Goal: Task Accomplishment & Management: Manage account settings

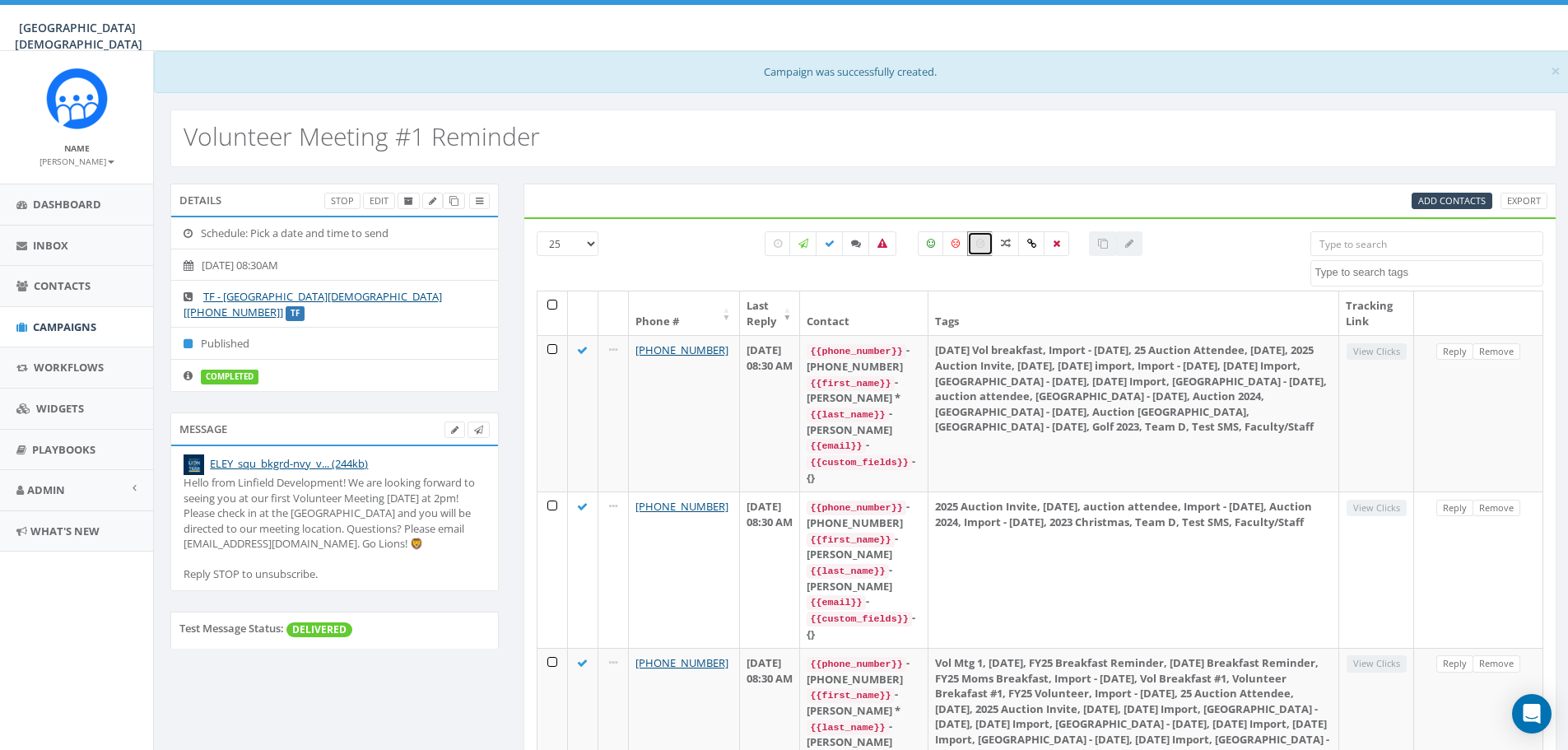
select select
click at [979, 249] on label at bounding box center [981, 244] width 27 height 25
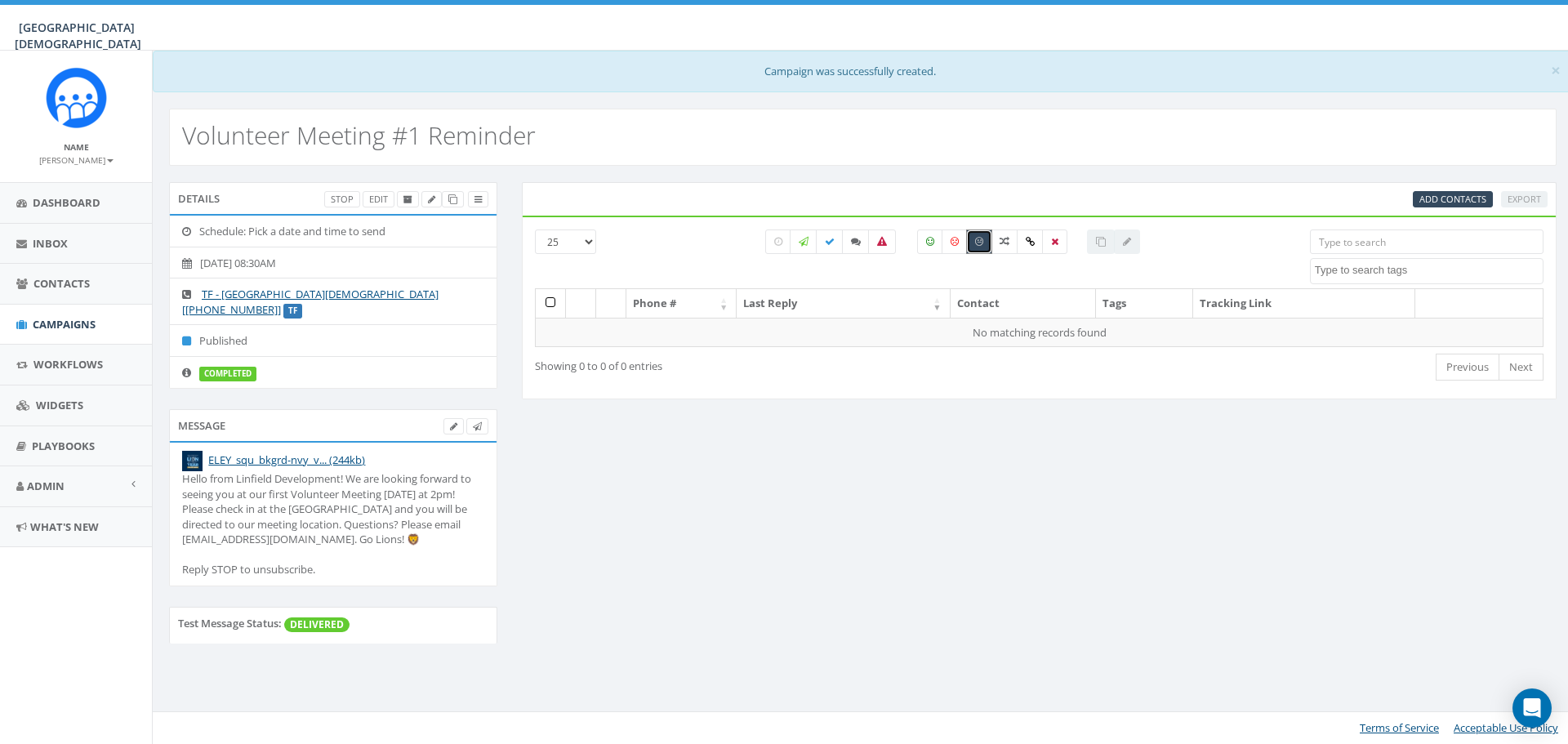
click at [973, 247] on label at bounding box center [980, 242] width 26 height 25
checkbox input "false"
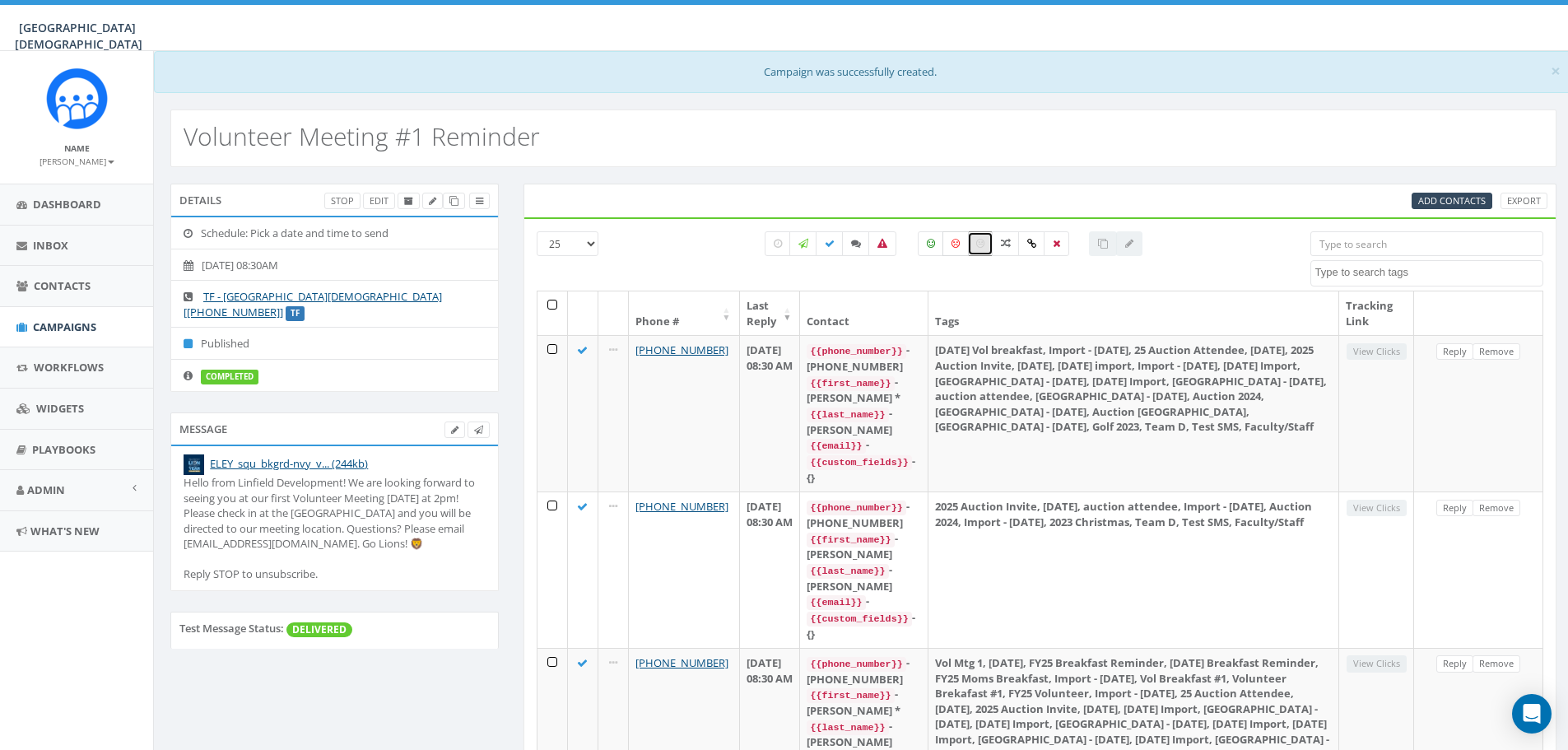
click at [965, 249] on label at bounding box center [956, 244] width 27 height 25
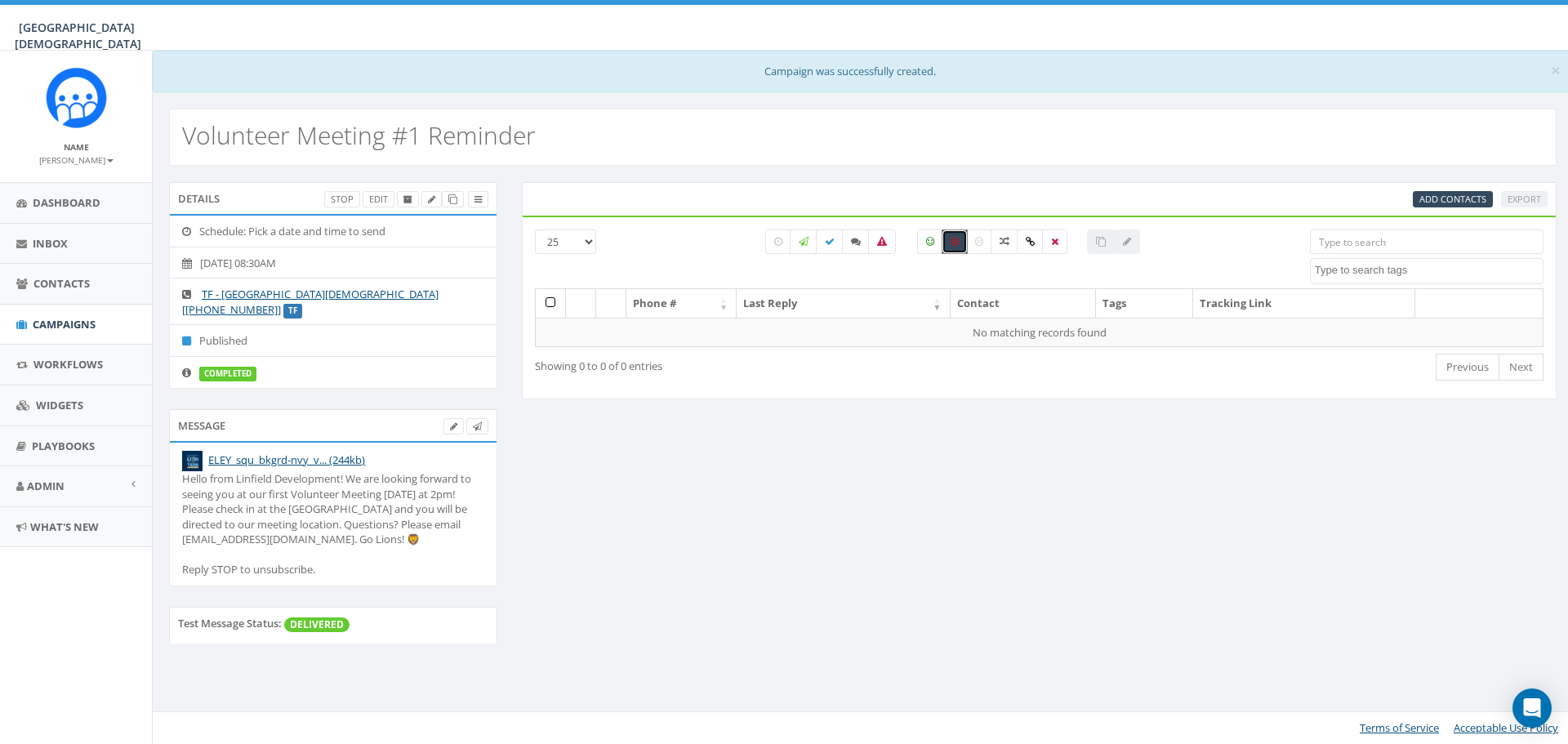
click at [960, 247] on label at bounding box center [955, 242] width 26 height 25
checkbox input "false"
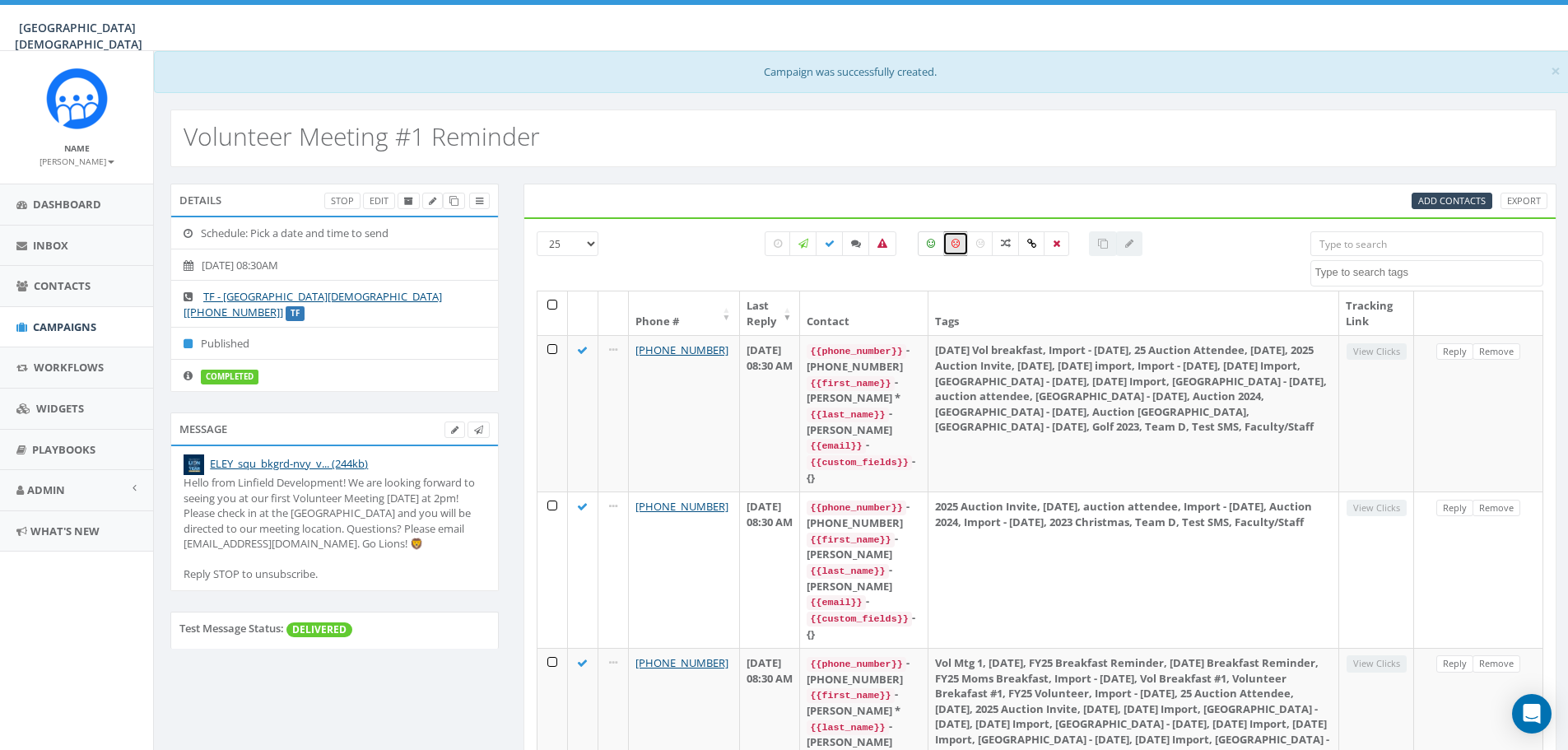
click at [936, 243] on label at bounding box center [932, 244] width 27 height 25
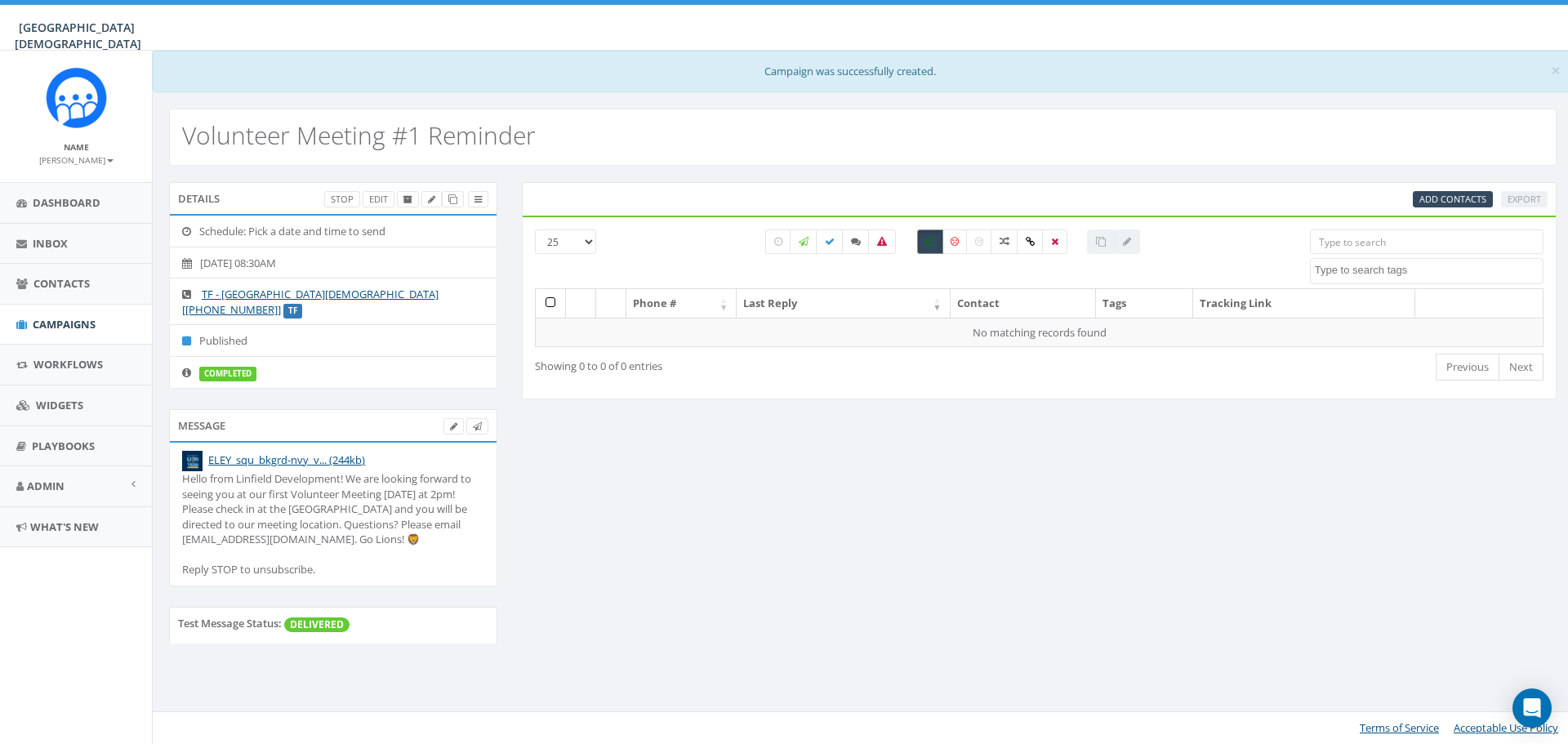
click at [931, 242] on icon at bounding box center [930, 242] width 8 height 10
checkbox input "false"
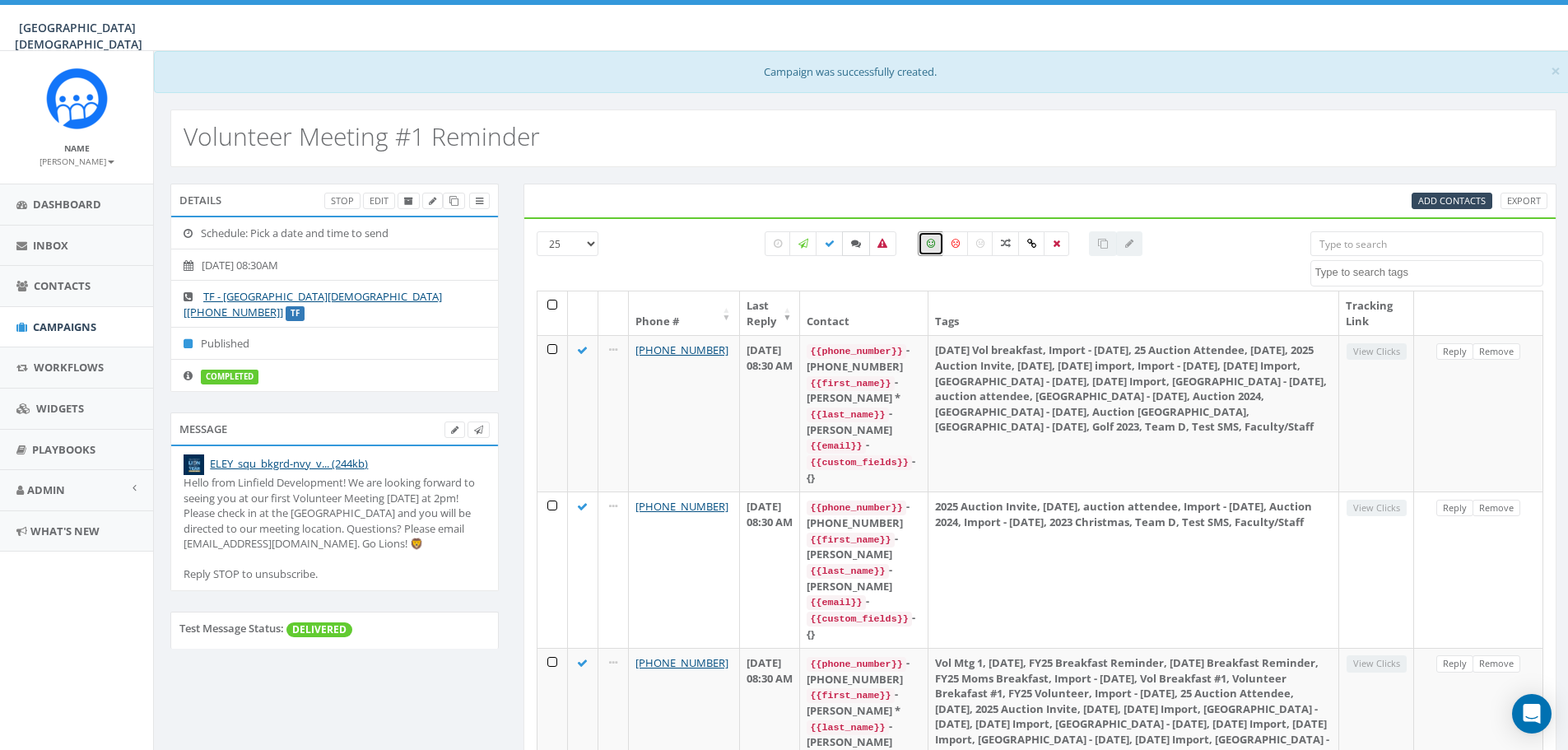
click at [857, 244] on icon at bounding box center [857, 244] width 10 height 10
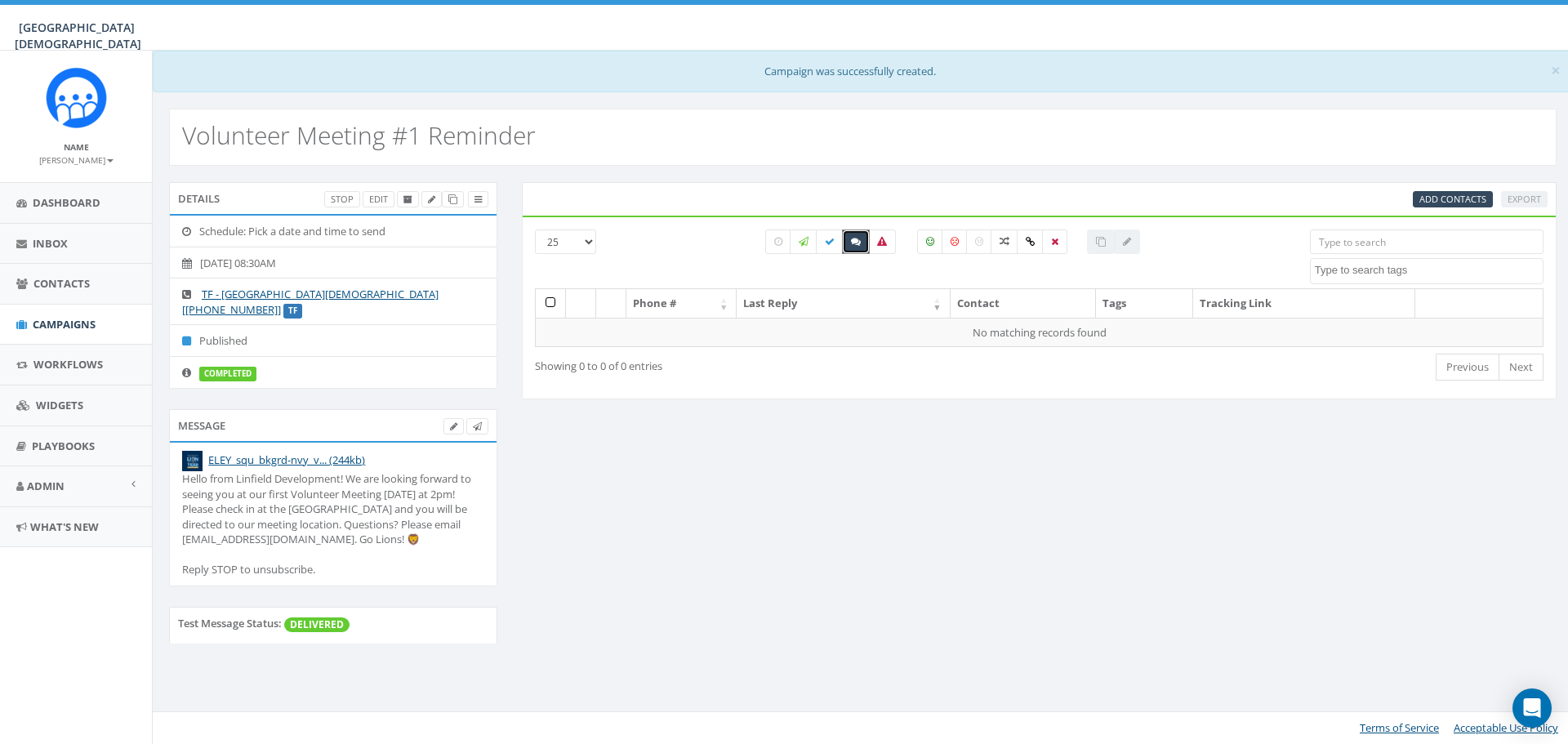
click at [851, 242] on icon at bounding box center [856, 242] width 10 height 10
checkbox input "false"
